Goal: Task Accomplishment & Management: Complete application form

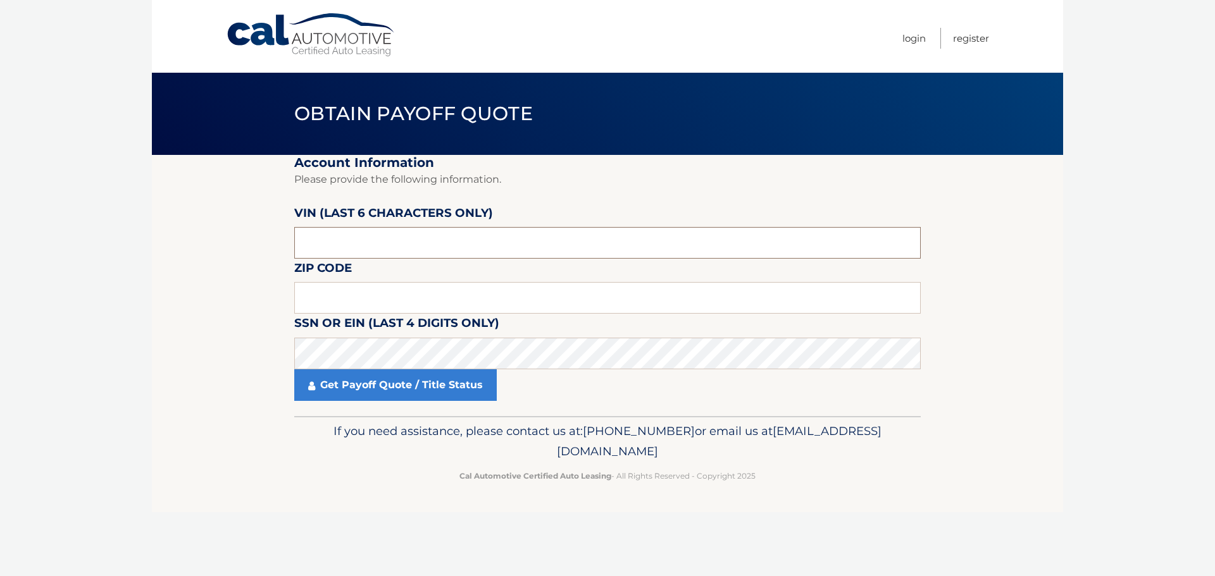
click at [377, 241] on input "text" at bounding box center [607, 243] width 626 height 32
paste input "009787"
type input "009787"
click at [570, 372] on div "Get Payoff Quote / Title Status" at bounding box center [607, 386] width 626 height 32
click at [533, 302] on input "text" at bounding box center [607, 298] width 626 height 32
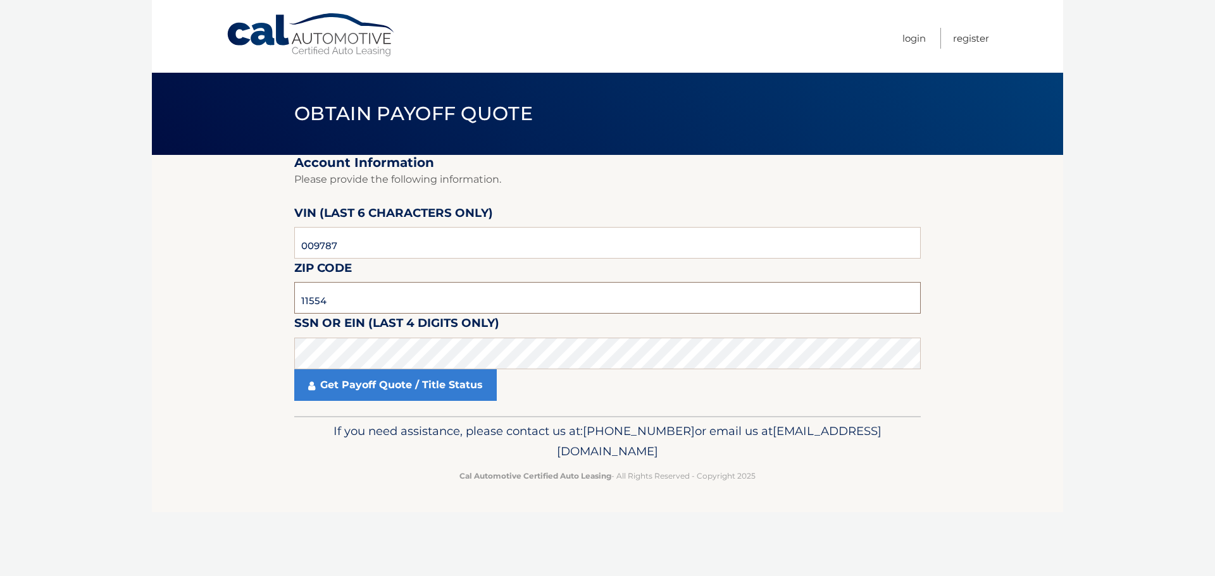
type input "11554"
click button "For Originating Dealer" at bounding box center [0, 0] width 0 height 0
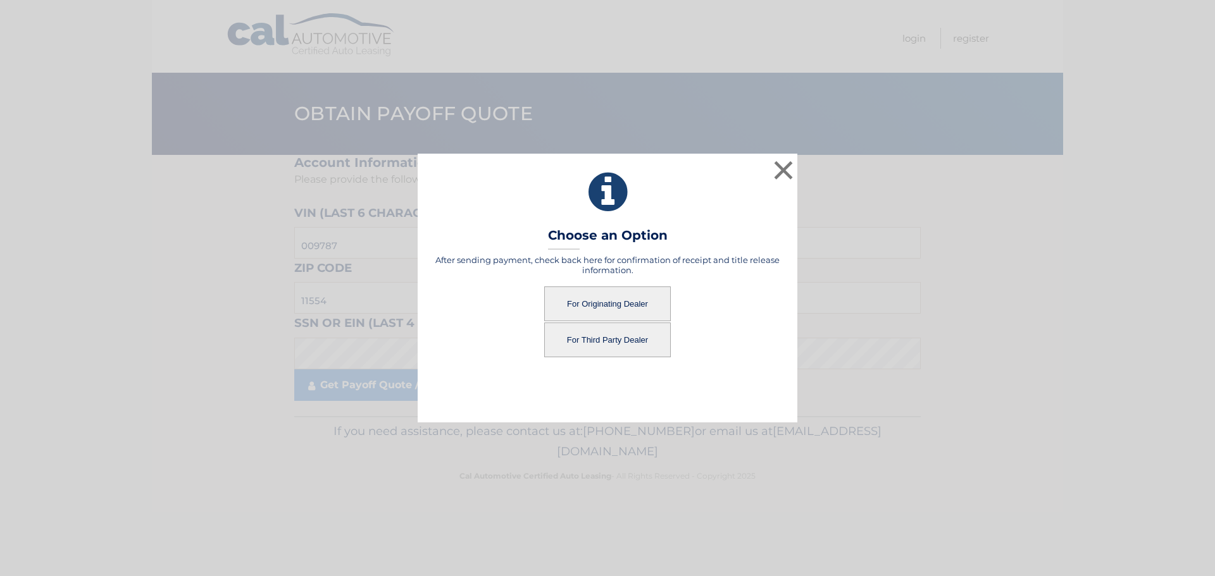
click at [573, 304] on button "For Originating Dealer" at bounding box center [607, 304] width 127 height 35
